Goal: Information Seeking & Learning: Learn about a topic

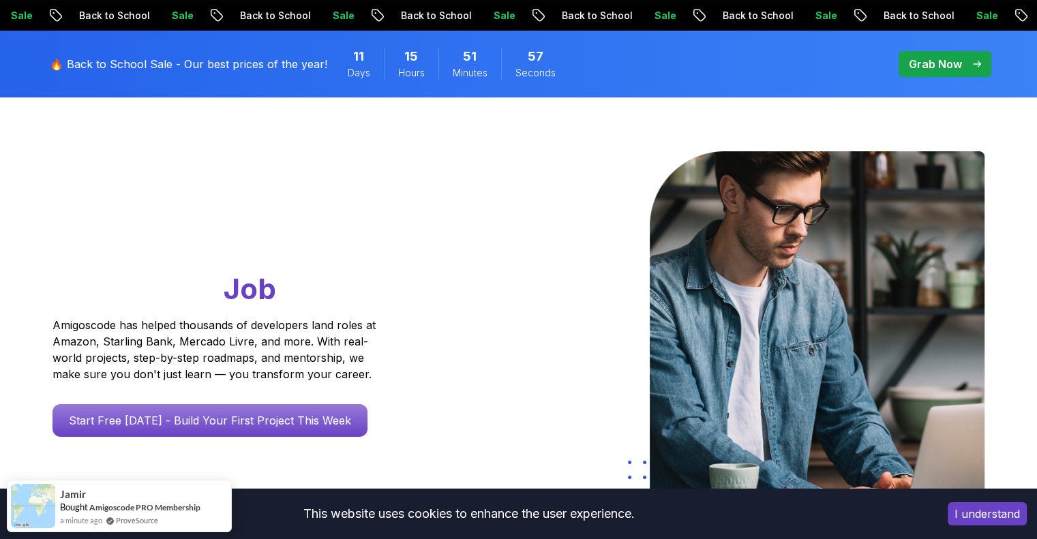
scroll to position [68, 0]
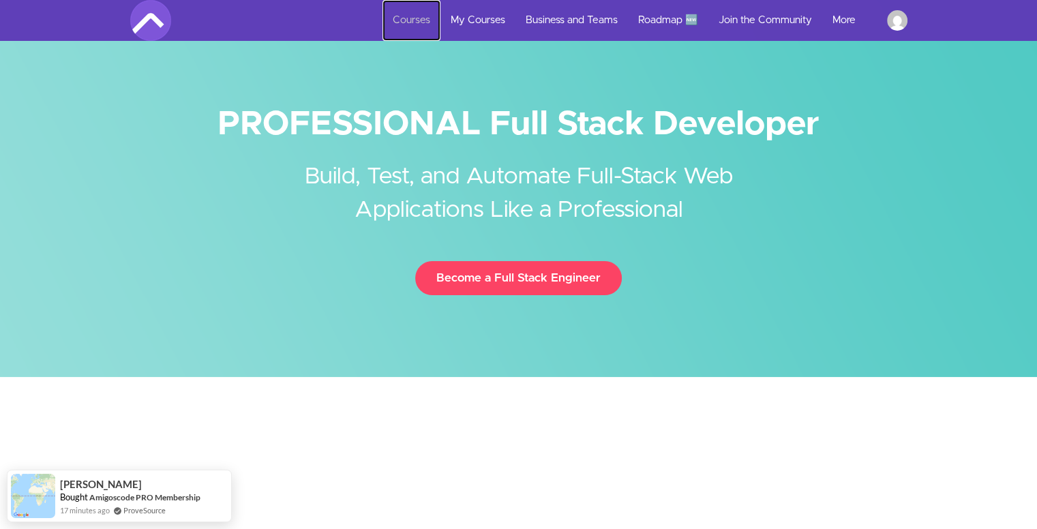
click at [398, 18] on link "Courses" at bounding box center [412, 20] width 58 height 41
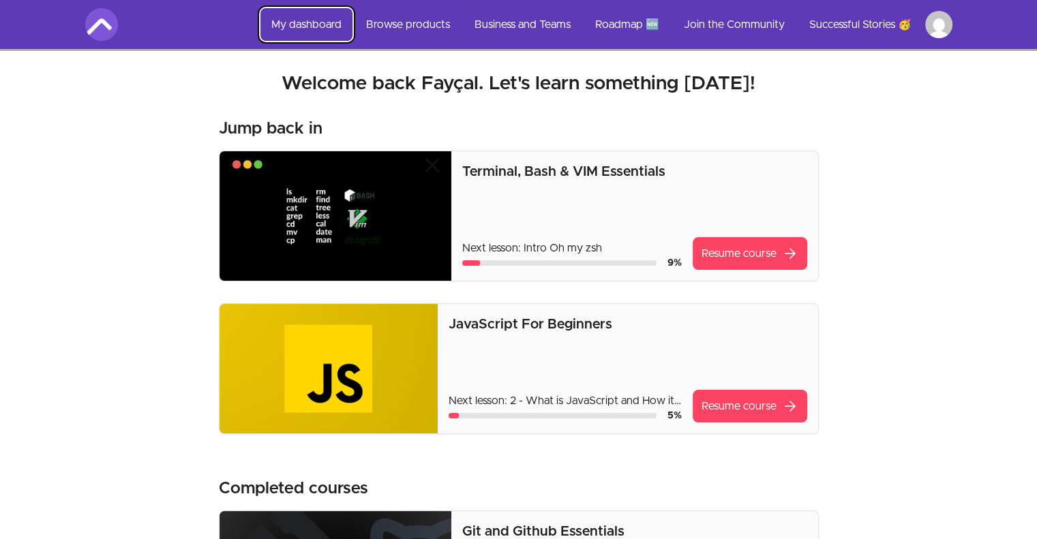
click at [299, 21] on link "My dashboard" at bounding box center [306, 24] width 92 height 33
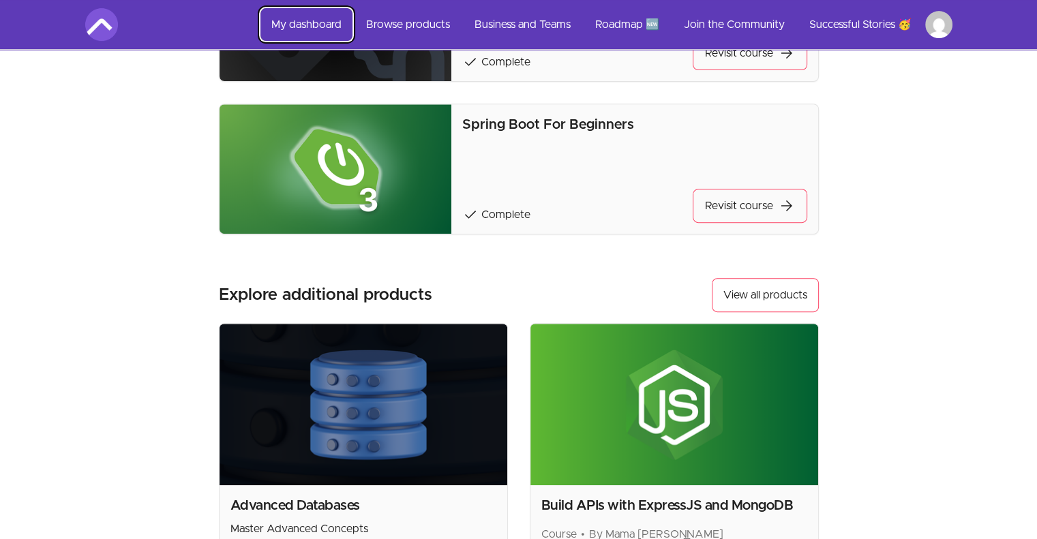
scroll to position [235, 0]
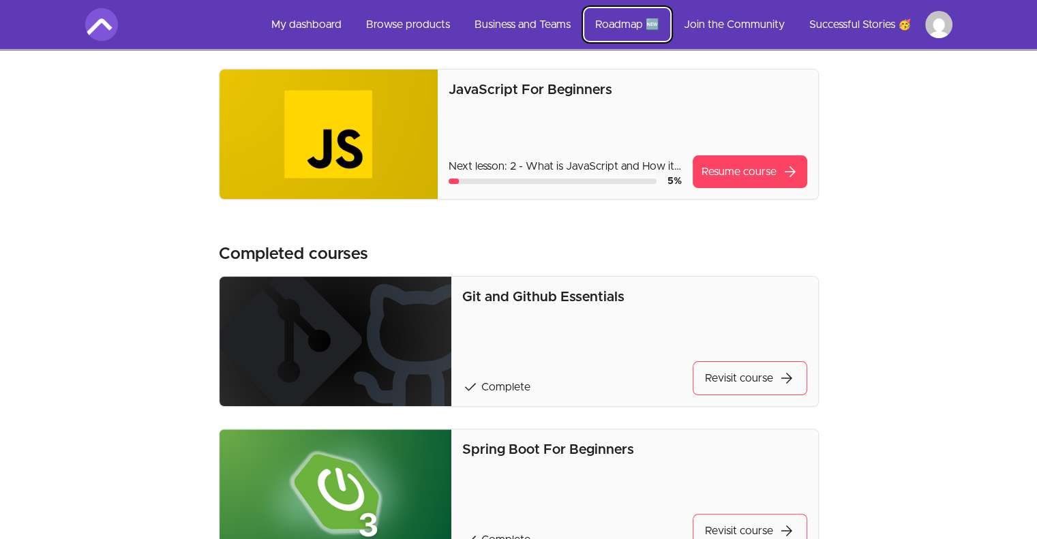
click at [617, 29] on link "Roadmap 🆕" at bounding box center [627, 24] width 86 height 33
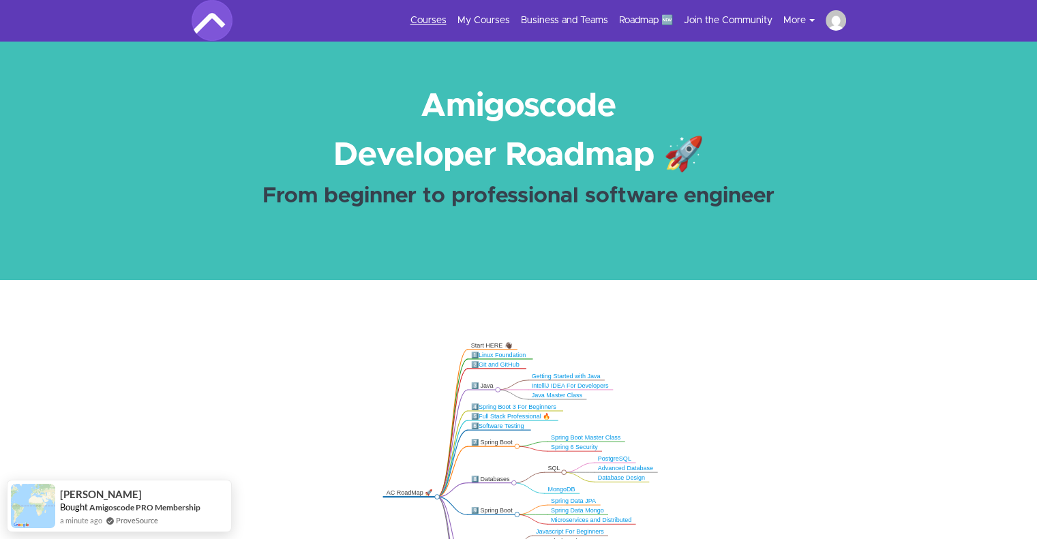
click at [435, 20] on link "Courses" at bounding box center [428, 21] width 36 height 14
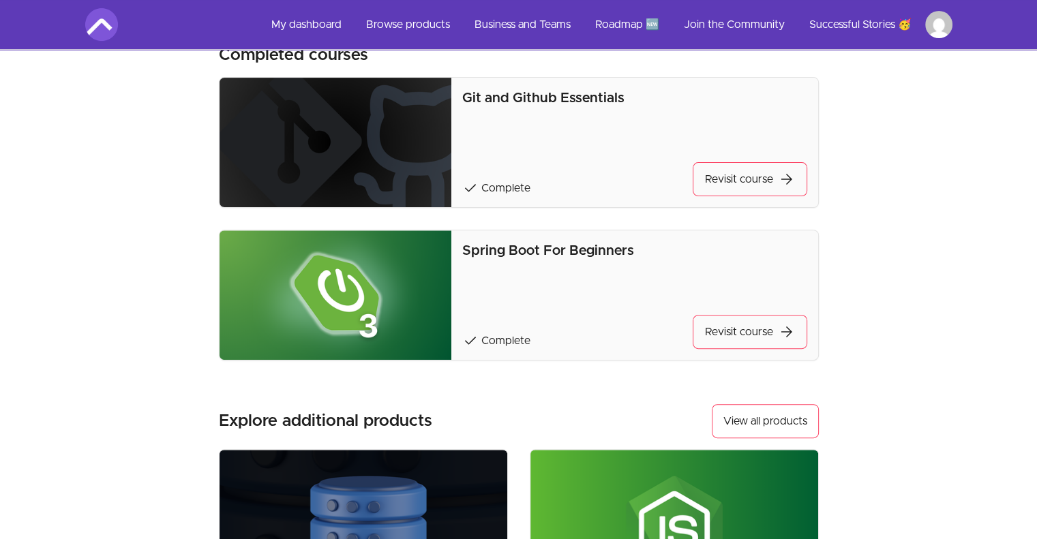
scroll to position [273, 0]
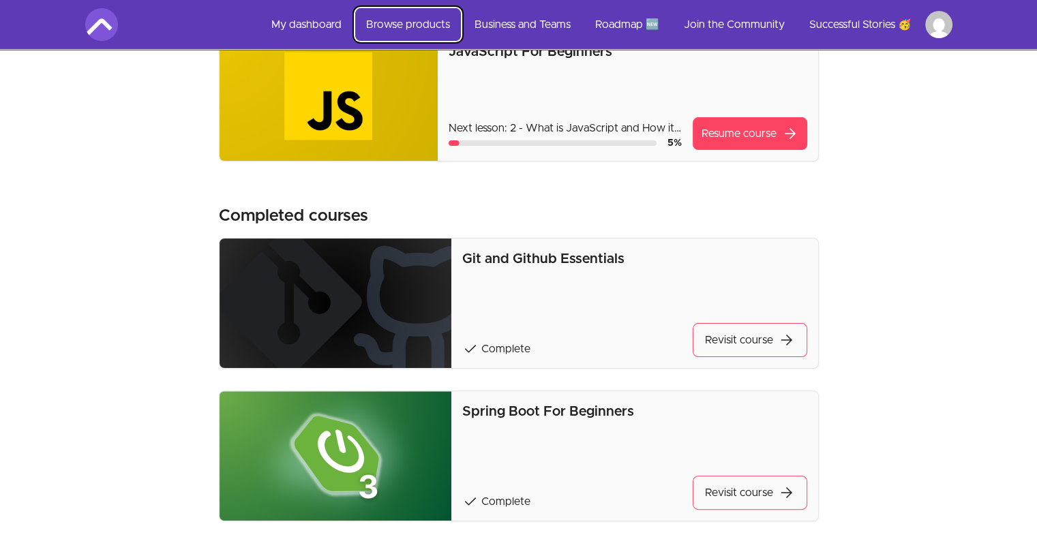
click at [409, 24] on link "Browse products" at bounding box center [408, 24] width 106 height 33
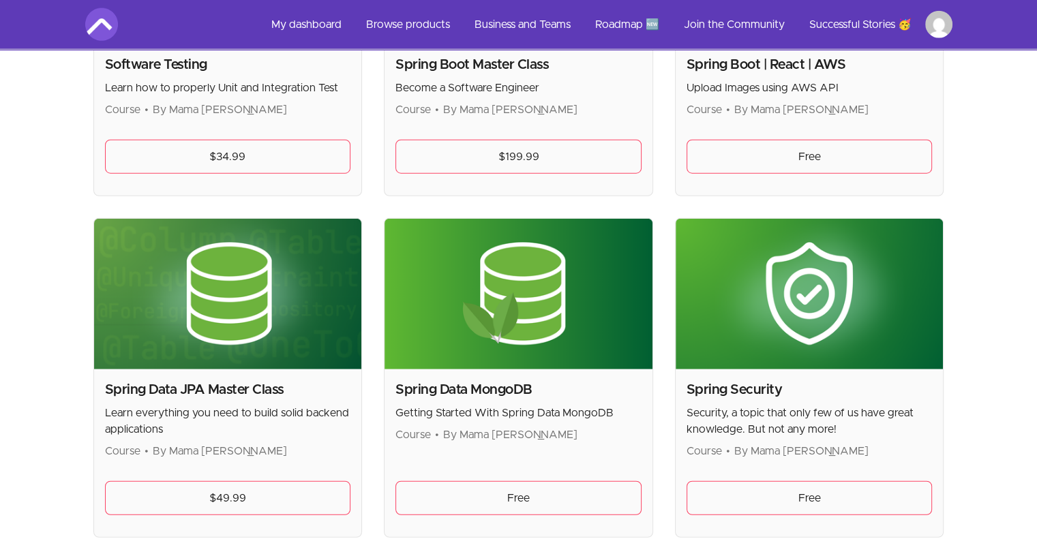
scroll to position [3546, 0]
